Goal: Check status: Check status

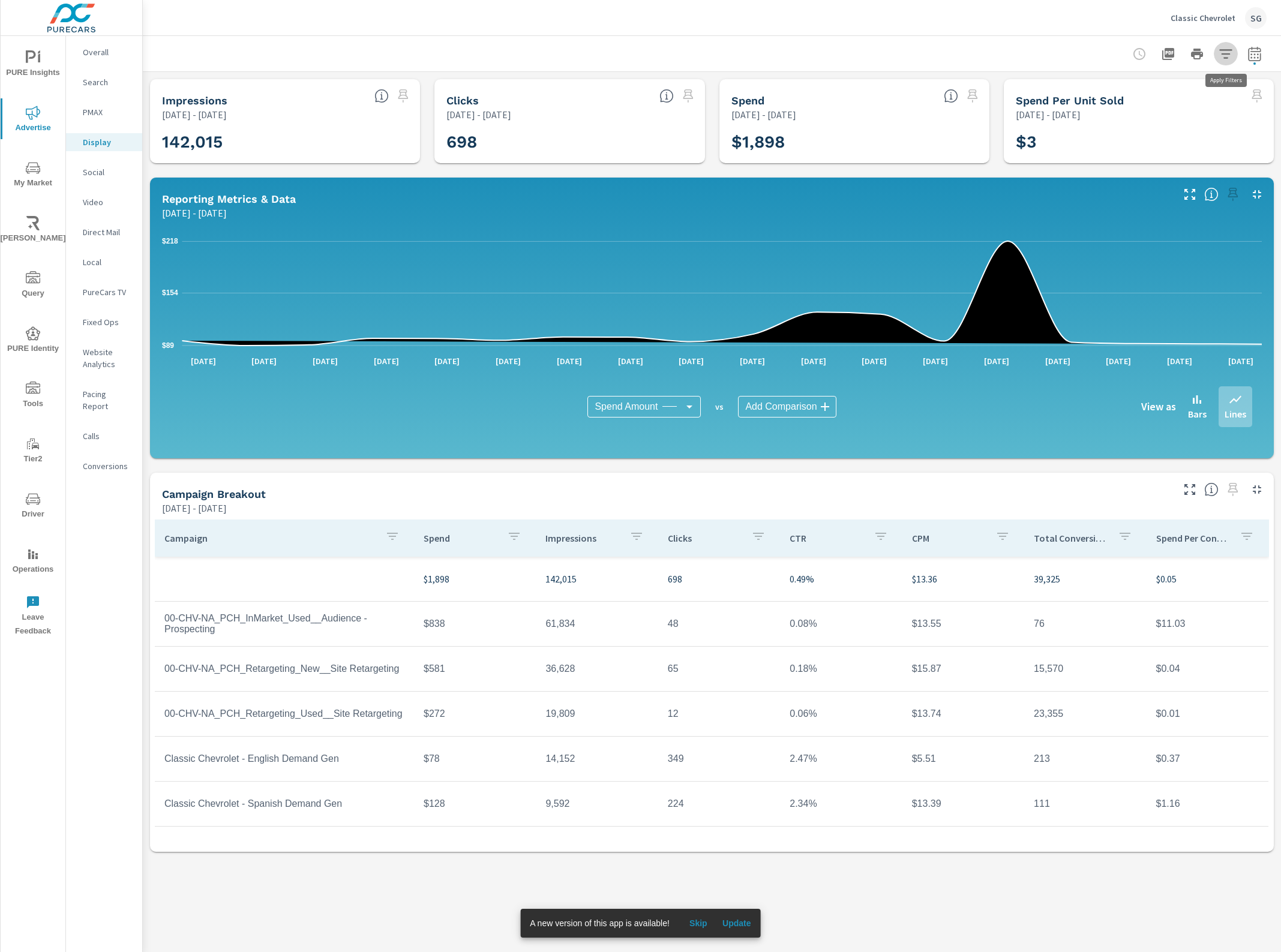
click at [1228, 47] on icon "button" at bounding box center [1225, 54] width 14 height 14
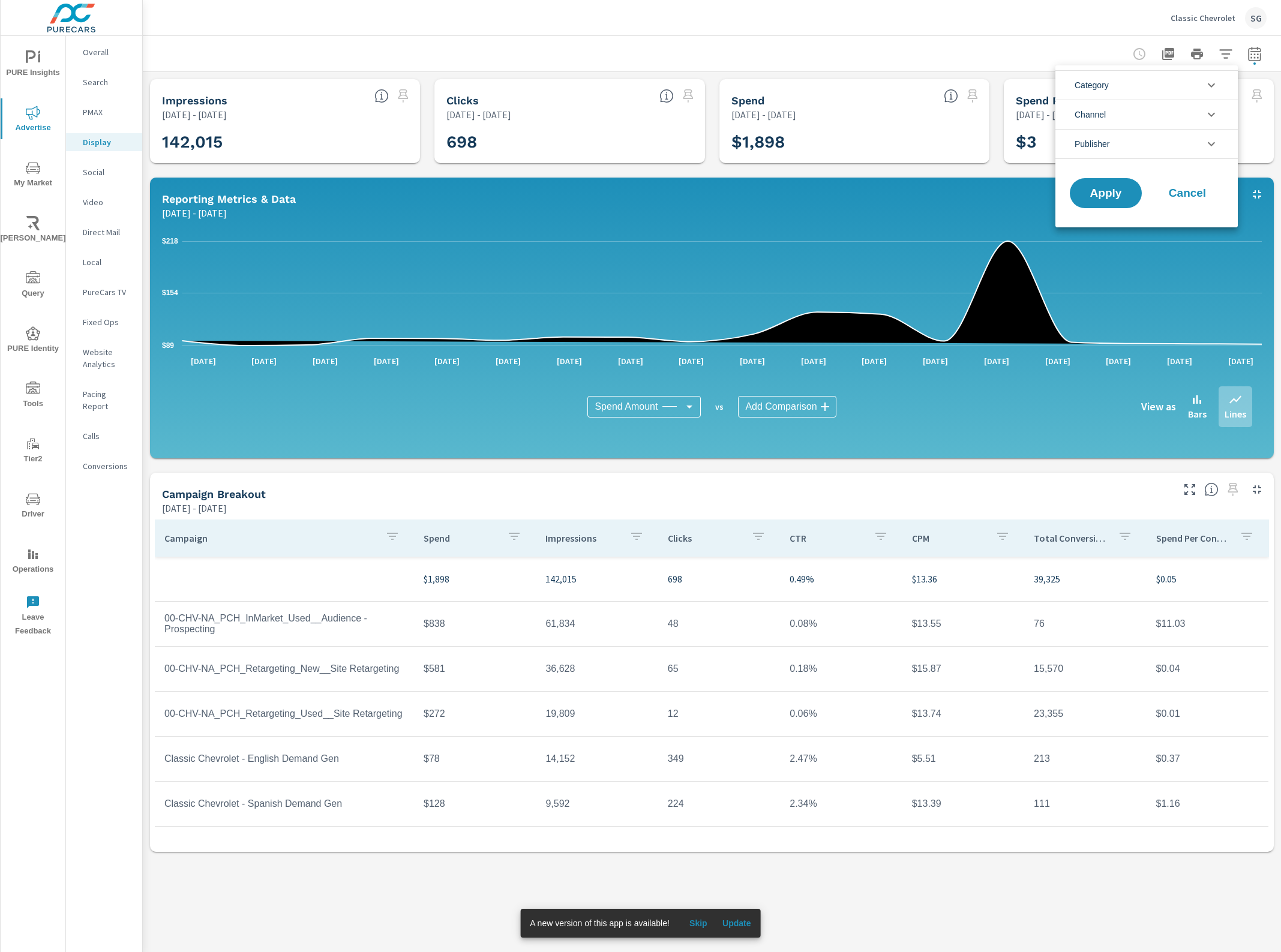
click at [1215, 139] on icon "filter options" at bounding box center [1210, 144] width 14 height 14
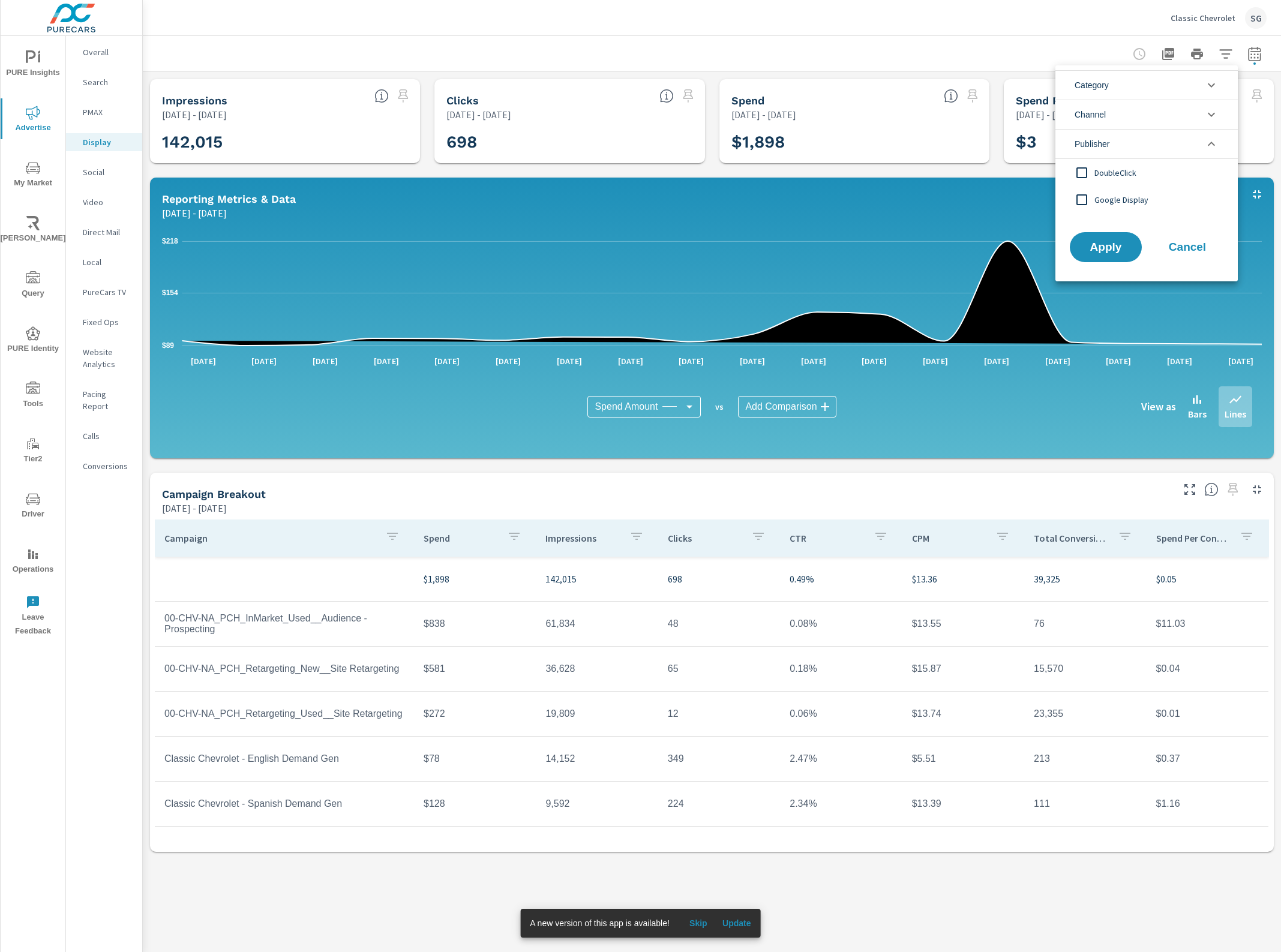
click at [1078, 197] on input "filter options" at bounding box center [1080, 199] width 25 height 25
click at [1122, 250] on span "Apply" at bounding box center [1105, 246] width 50 height 11
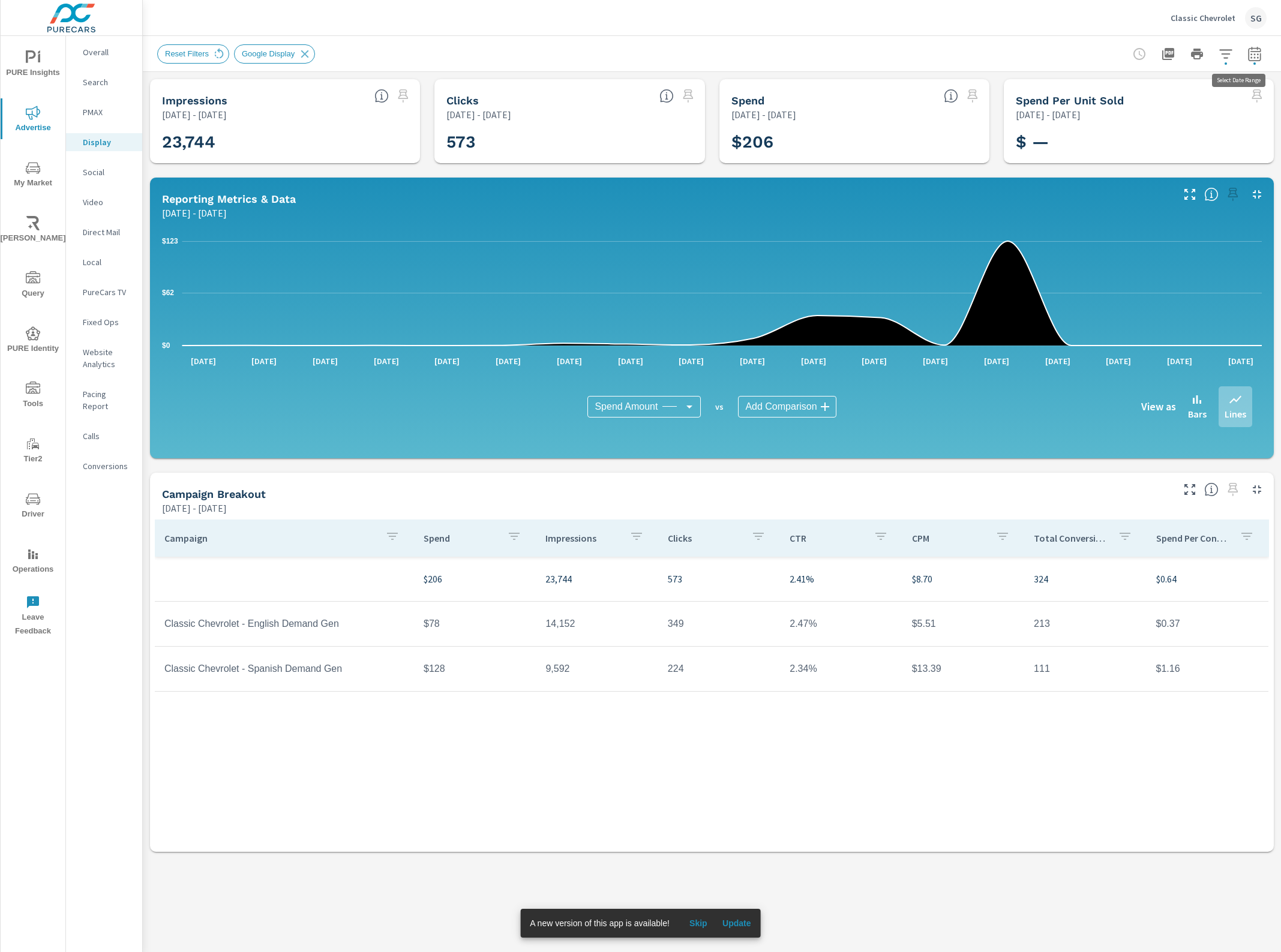
click at [1251, 47] on icon "button" at bounding box center [1253, 54] width 13 height 14
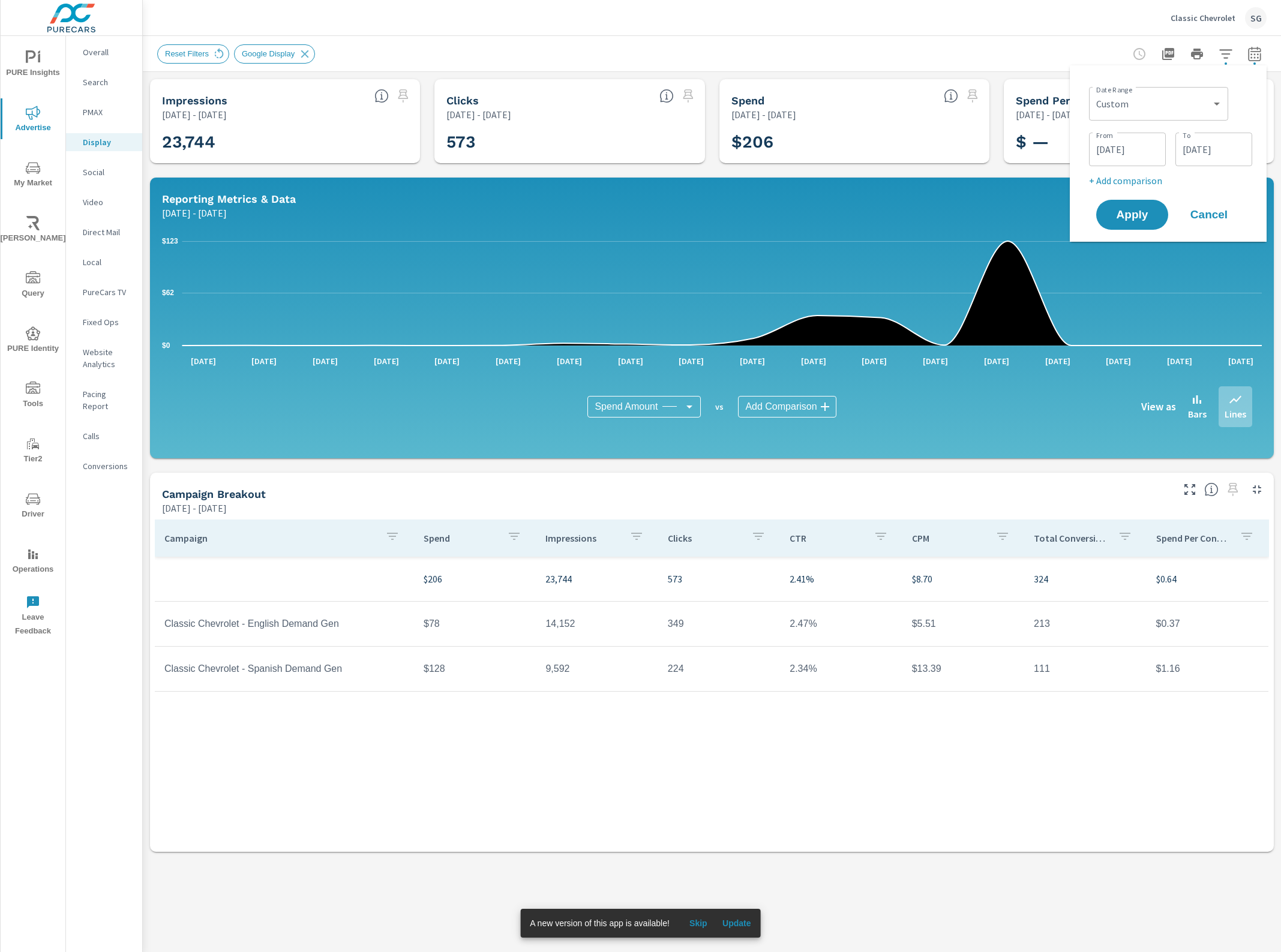
click at [1205, 84] on div "Date Range Custom [DATE] Last week Last 7 days Last 14 days Last 30 days Last 4…" at bounding box center [1170, 102] width 163 height 41
click at [1205, 93] on select "Custom [DATE] Last week Last 7 days Last 14 days Last 30 days Last 45 days Last…" at bounding box center [1158, 103] width 129 height 24
click at [1093, 91] on select "Custom [DATE] Last week Last 7 days Last 14 days Last 30 days Last 45 days Last…" at bounding box center [1158, 103] width 129 height 24
select select "Month to date"
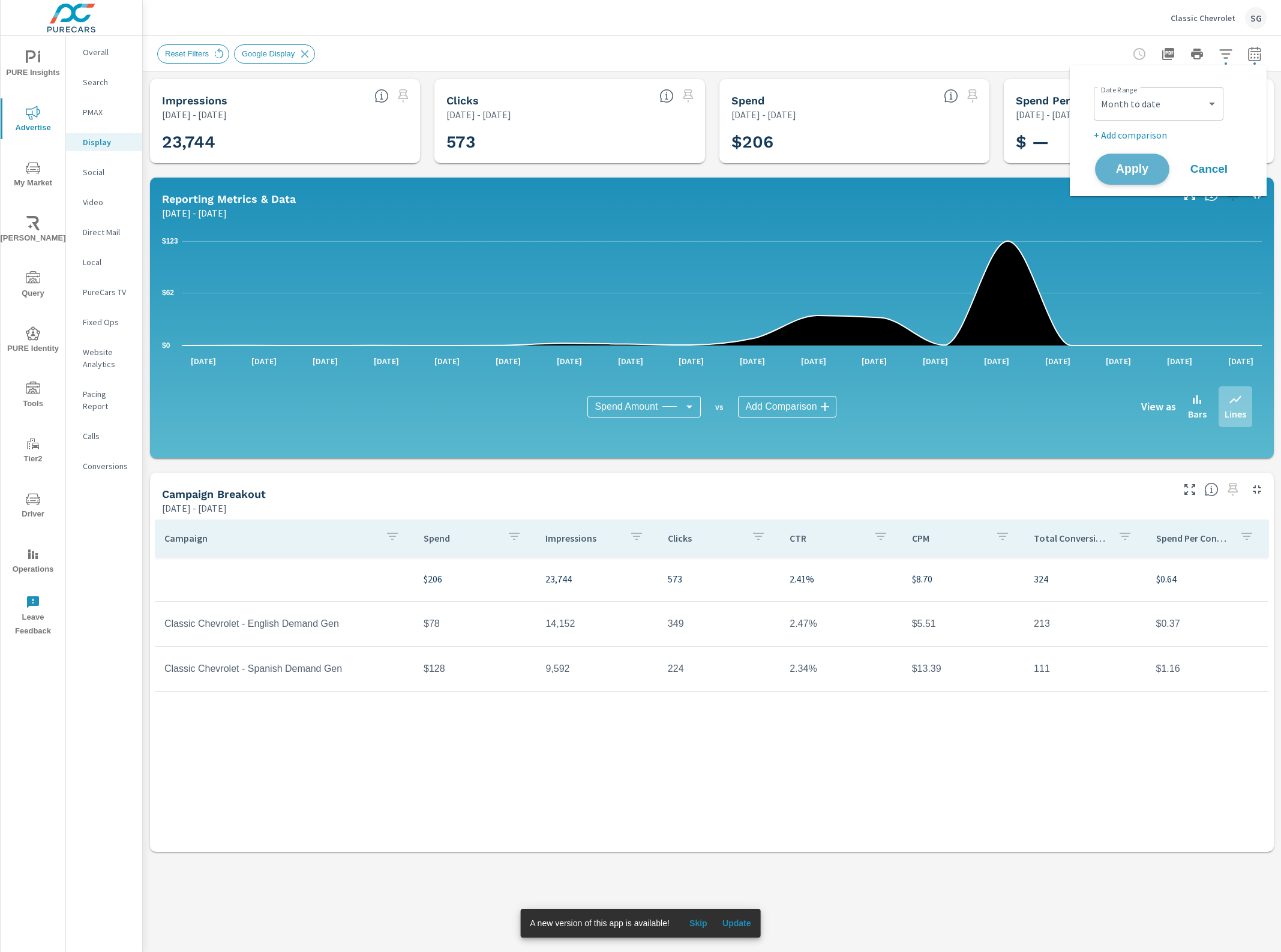
click at [1134, 167] on span "Apply" at bounding box center [1132, 169] width 50 height 11
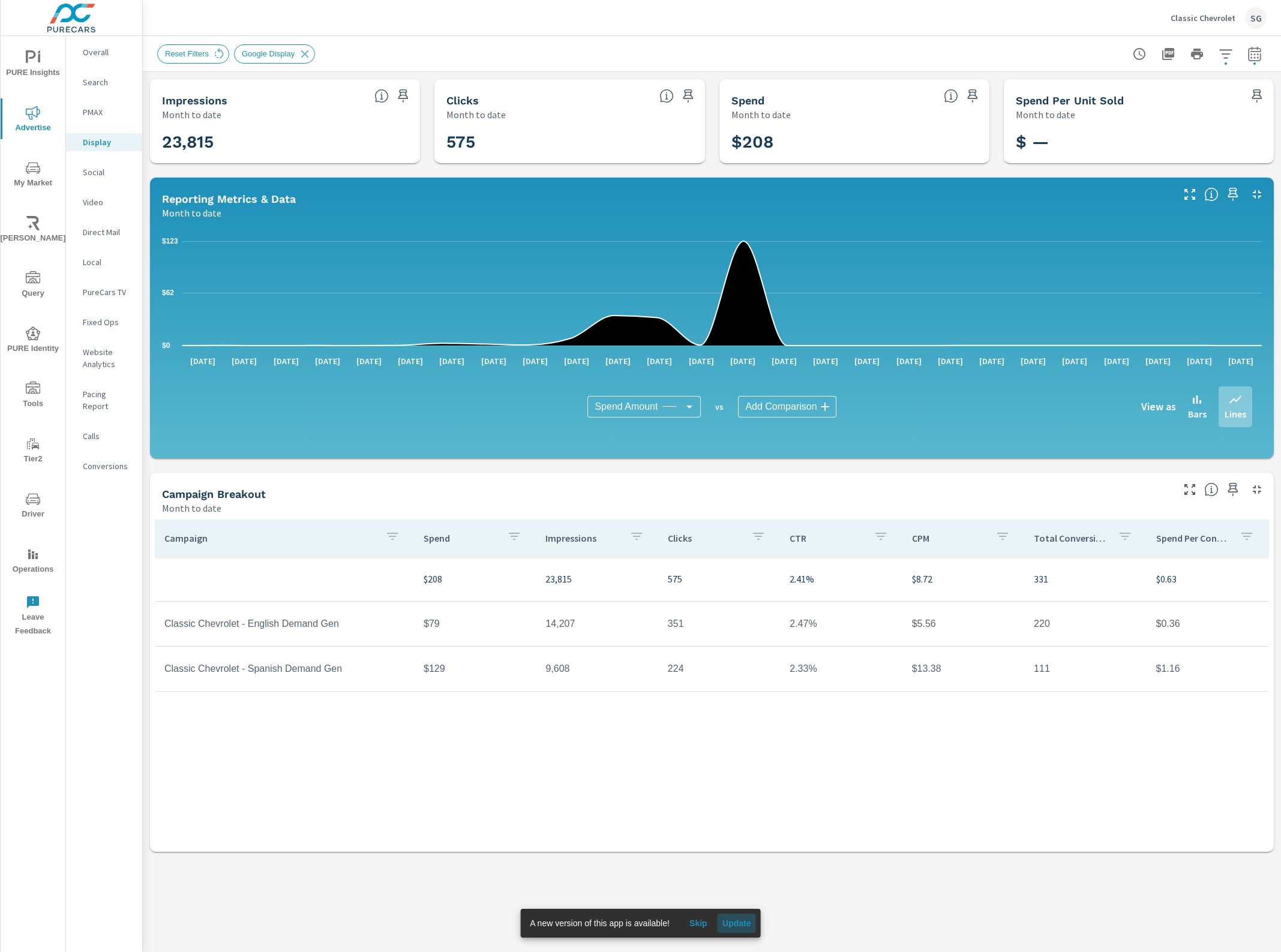
click at [741, 919] on span "Update" at bounding box center [736, 922] width 29 height 11
click at [22, 505] on span "Driver" at bounding box center [33, 506] width 58 height 30
